Goal: Task Accomplishment & Management: Use online tool/utility

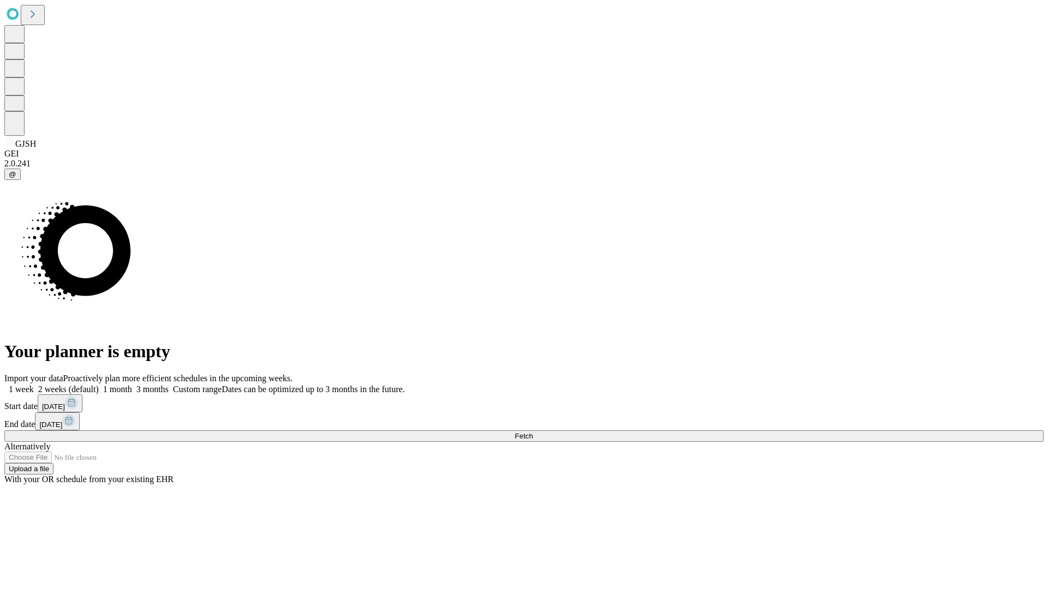
click at [533, 432] on span "Fetch" at bounding box center [524, 436] width 18 height 8
